Goal: Information Seeking & Learning: Learn about a topic

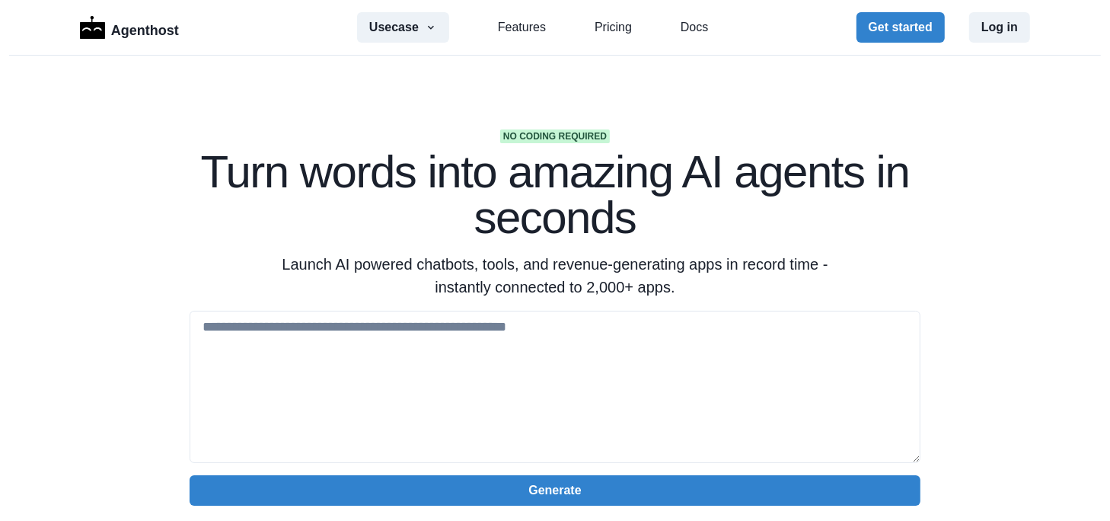
scroll to position [21, 0]
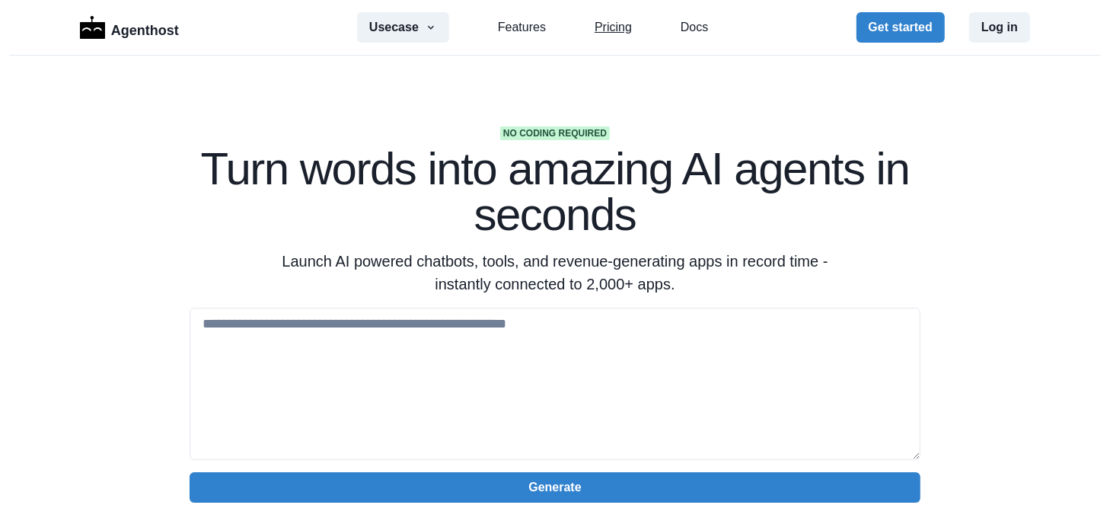
click at [611, 25] on link "Pricing" at bounding box center [612, 27] width 37 height 18
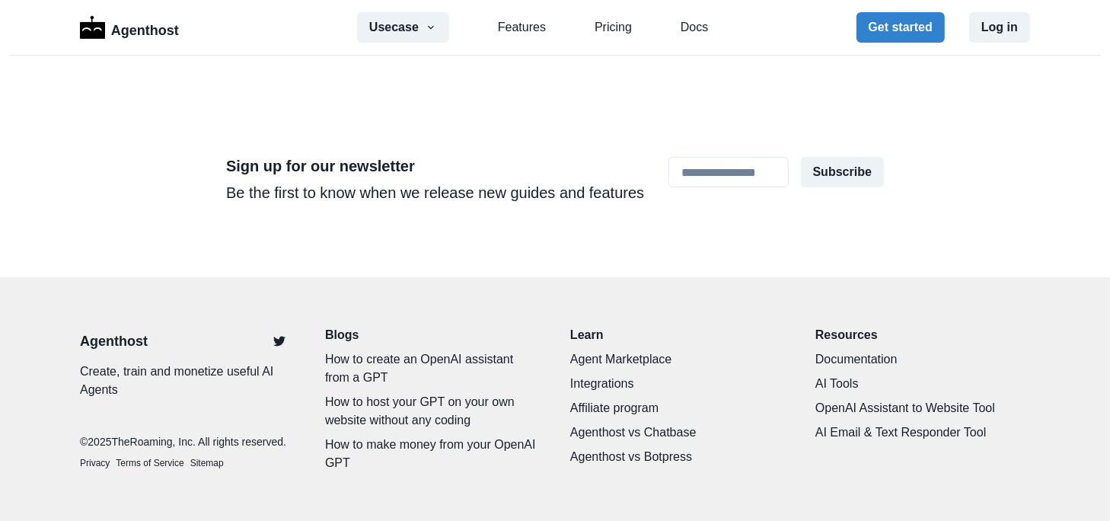
scroll to position [5893, 0]
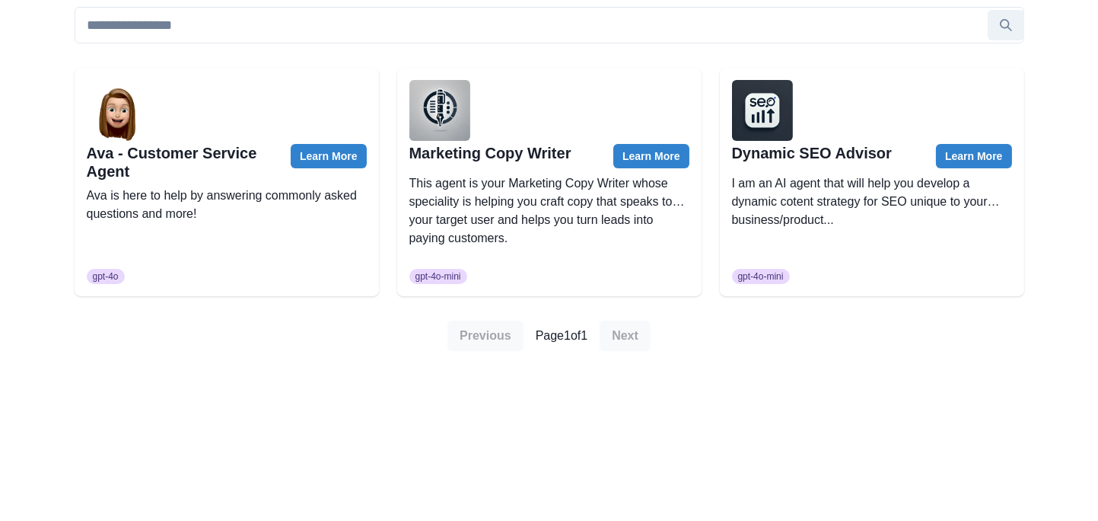
scroll to position [169, 0]
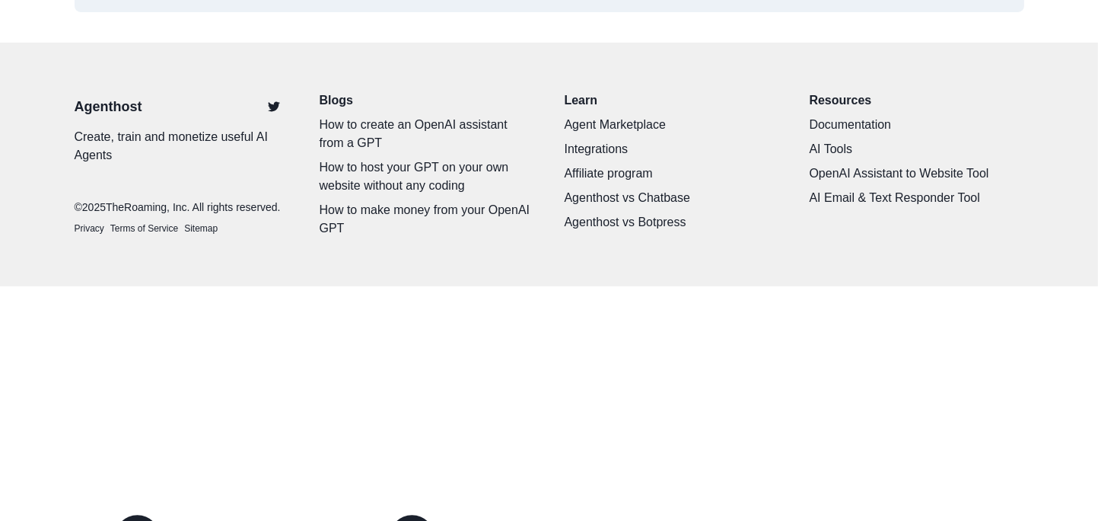
scroll to position [985, 0]
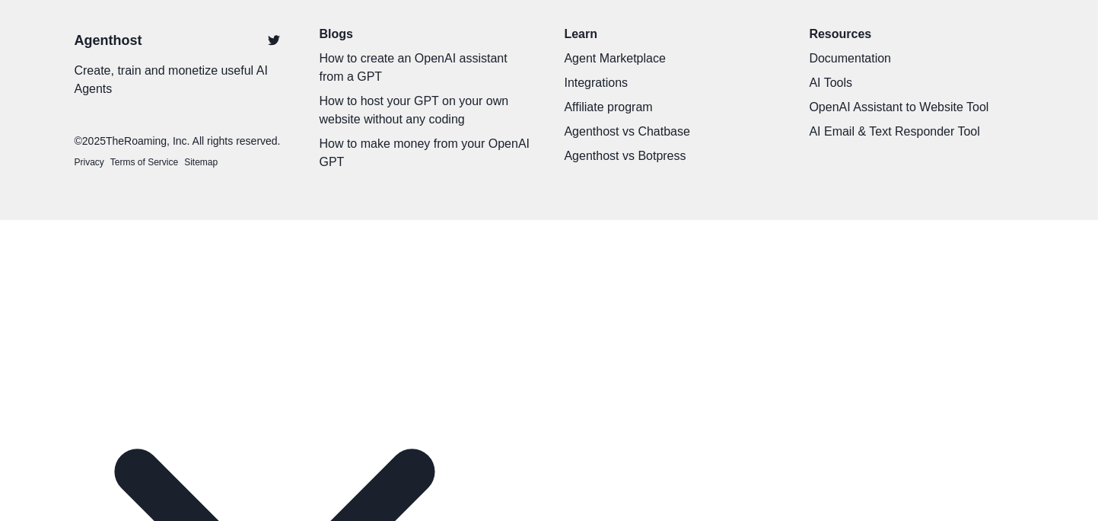
scroll to position [1340, 0]
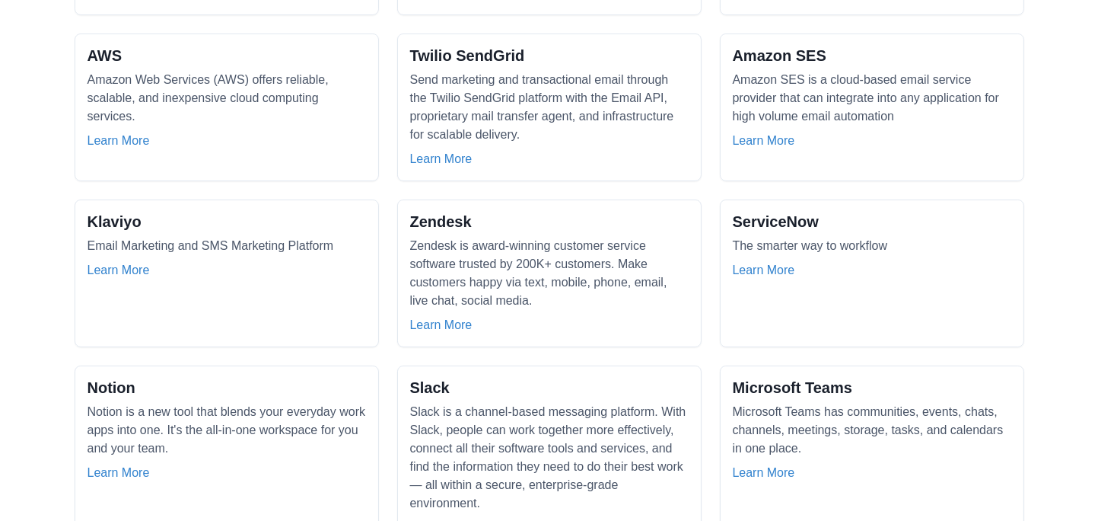
scroll to position [747, 0]
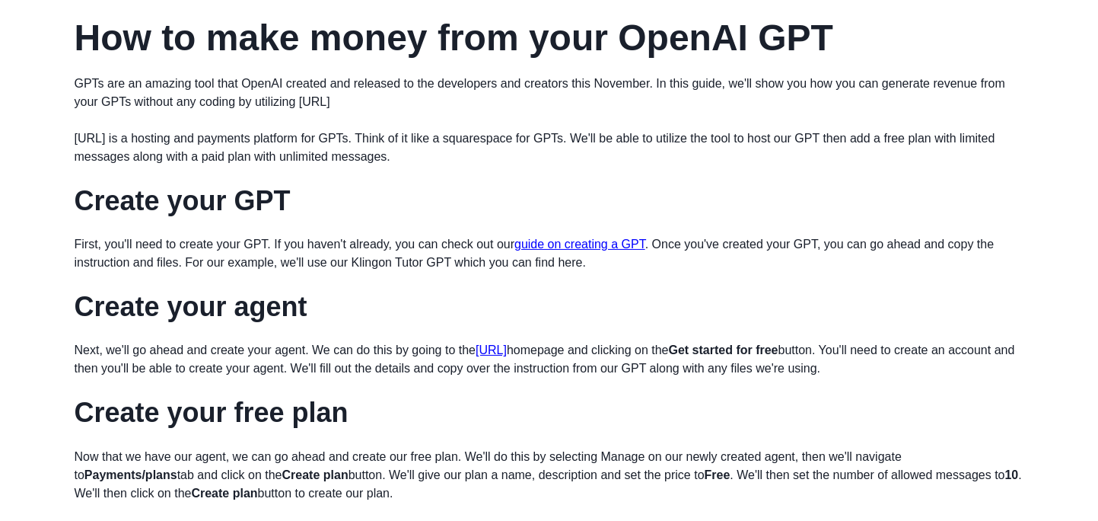
scroll to position [294, 0]
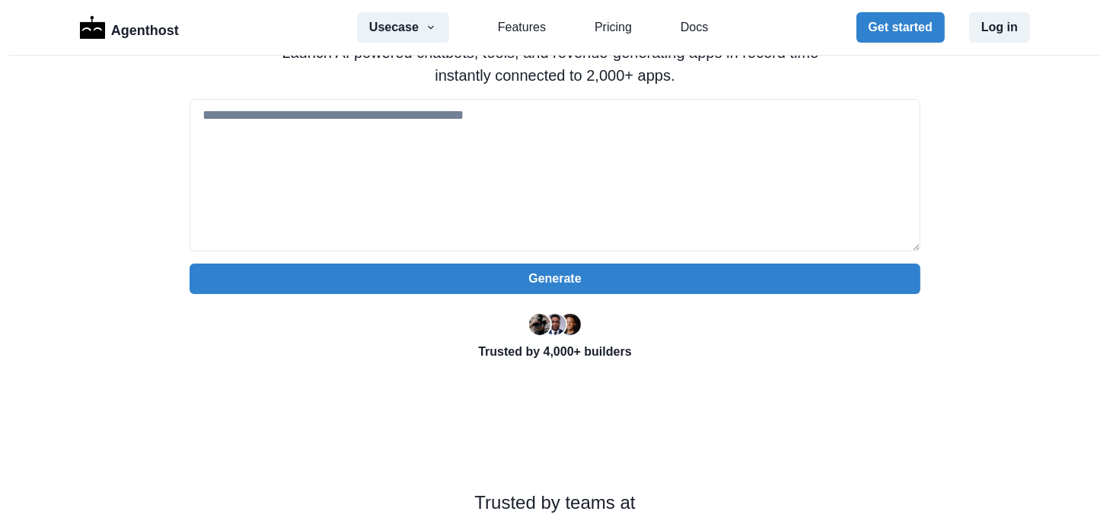
scroll to position [231, 0]
